Goal: Task Accomplishment & Management: Use online tool/utility

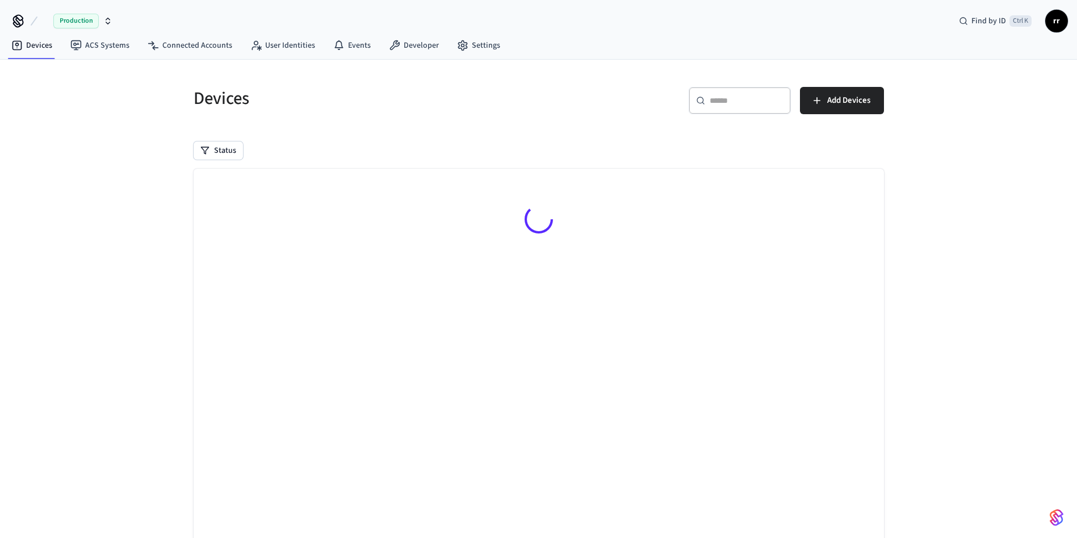
click at [581, 95] on div "​ ​ Add Devices" at bounding box center [715, 105] width 338 height 36
click at [747, 104] on input "text" at bounding box center [747, 100] width 74 height 11
paste input "**********"
type input "**********"
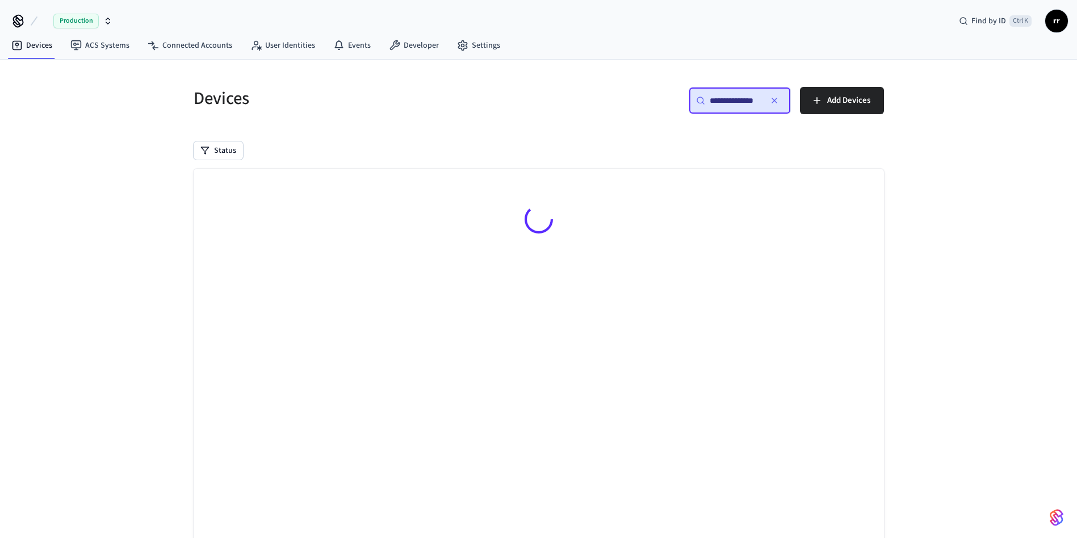
scroll to position [0, 0]
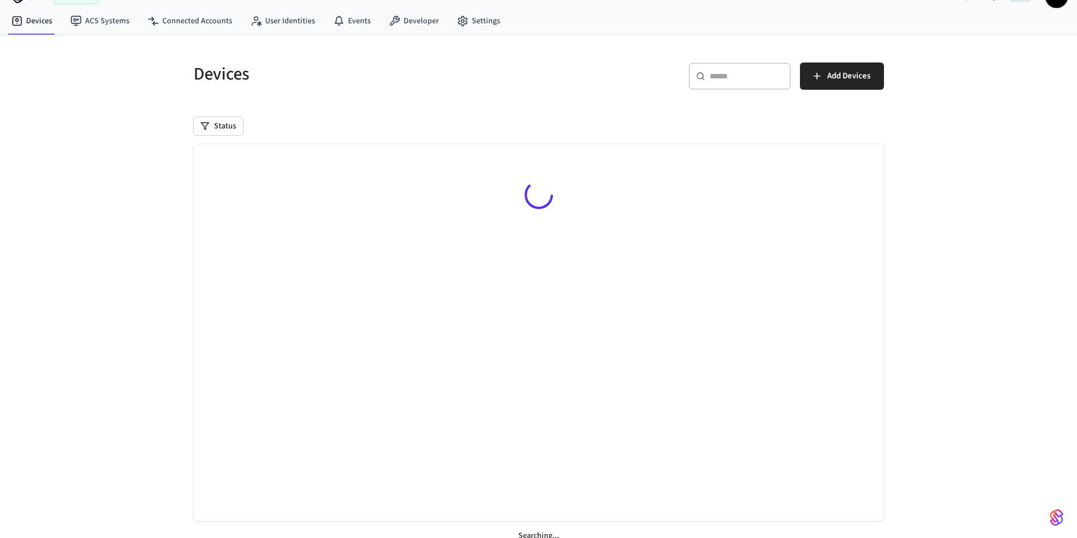
scroll to position [37, 0]
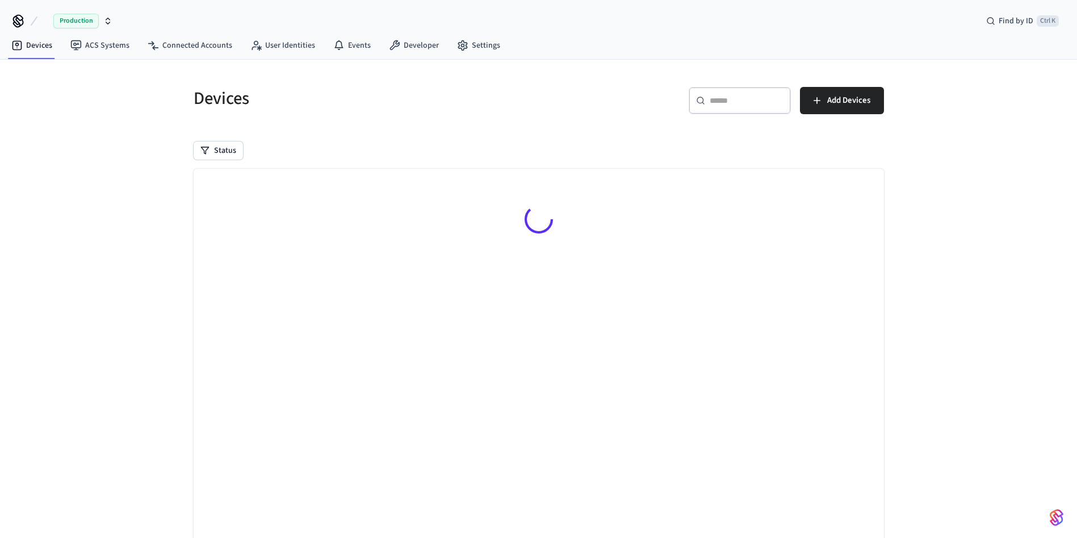
click at [505, 104] on h5 "Devices" at bounding box center [363, 98] width 338 height 23
click at [705, 103] on div "​ ​" at bounding box center [740, 100] width 102 height 27
click at [43, 40] on link "Devices" at bounding box center [31, 45] width 59 height 20
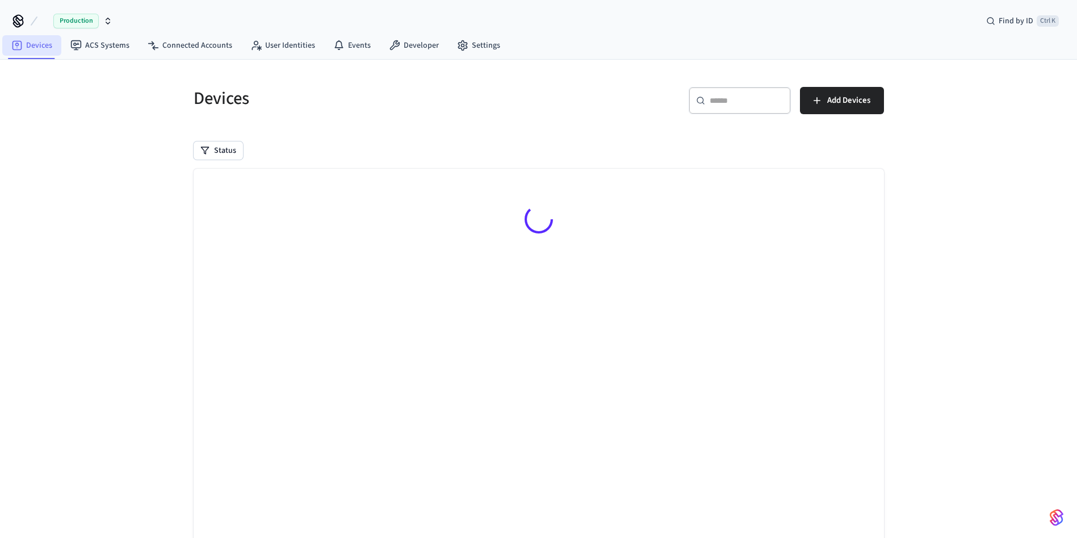
click at [43, 40] on link "Devices" at bounding box center [31, 45] width 59 height 20
click at [19, 21] on icon at bounding box center [18, 21] width 18 height 18
click at [758, 348] on div at bounding box center [539, 357] width 690 height 376
click at [758, 346] on div at bounding box center [539, 357] width 690 height 376
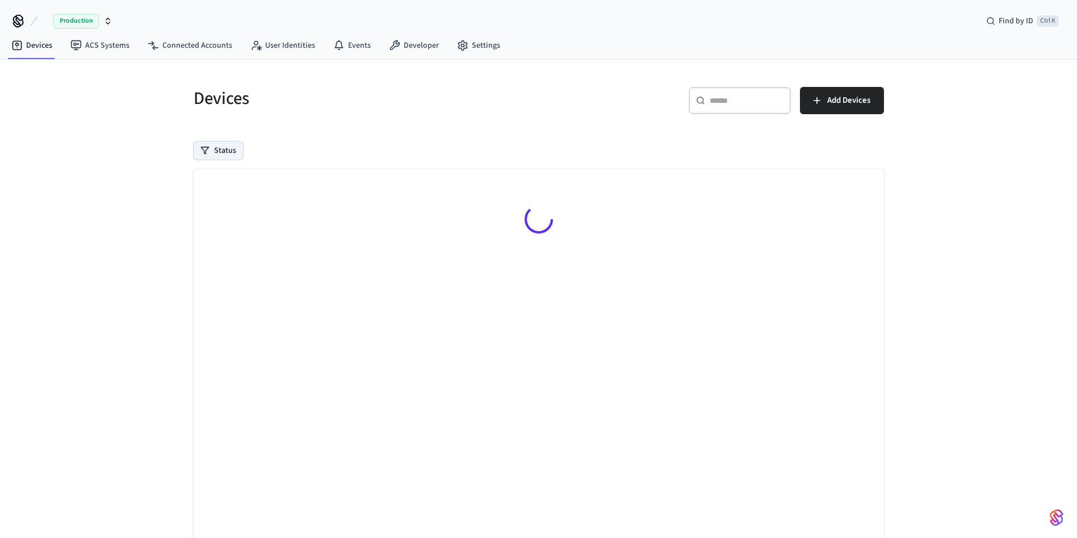
click at [210, 145] on button "Status" at bounding box center [218, 150] width 49 height 18
click at [723, 92] on div "​ ​" at bounding box center [740, 100] width 102 height 27
click at [105, 39] on link "ACS Systems" at bounding box center [99, 45] width 77 height 20
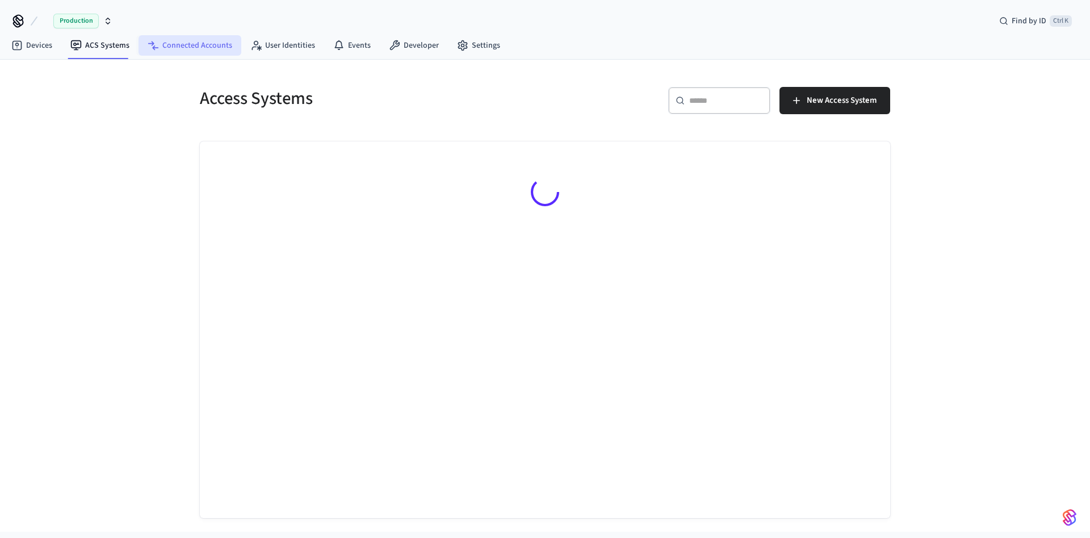
drag, startPoint x: 209, startPoint y: 41, endPoint x: 164, endPoint y: 43, distance: 44.9
click at [208, 41] on link "Connected Accounts" at bounding box center [190, 45] width 103 height 20
click at [31, 37] on link "Devices" at bounding box center [31, 45] width 59 height 20
